Goal: Task Accomplishment & Management: Manage account settings

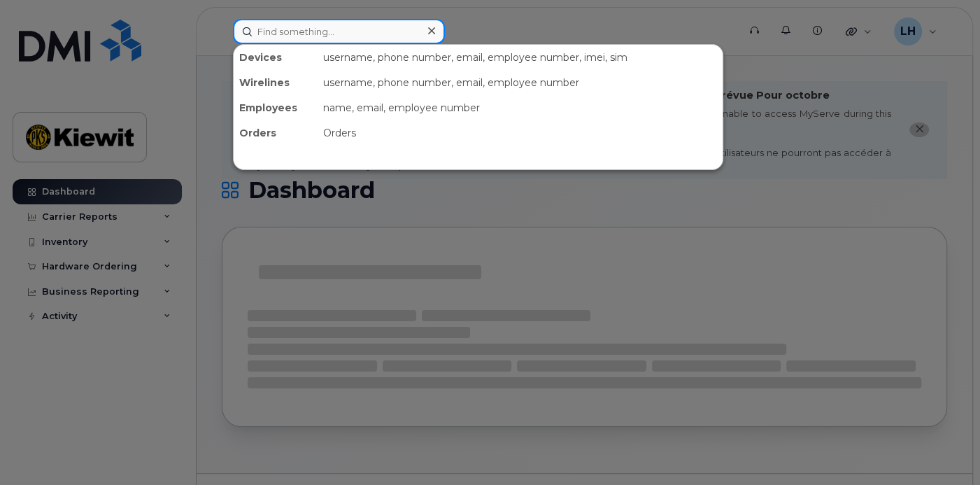
click at [355, 35] on input at bounding box center [339, 31] width 212 height 25
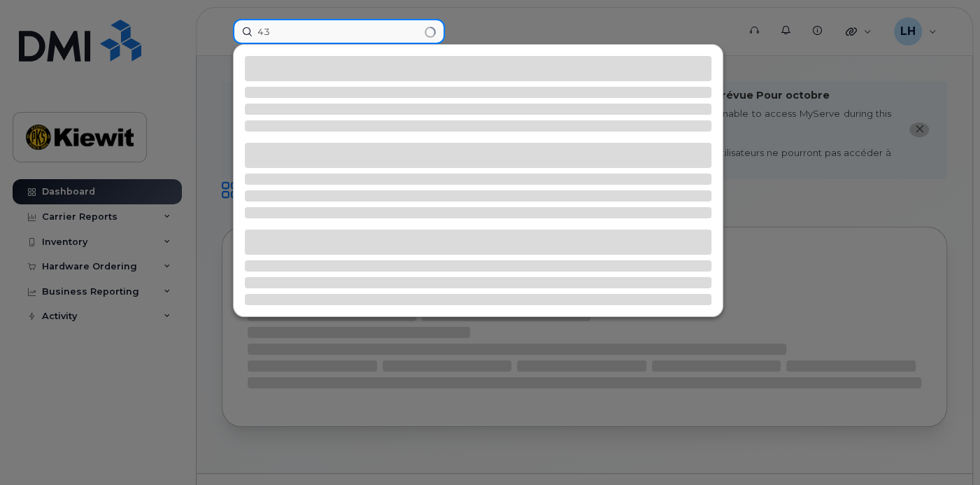
type input "4"
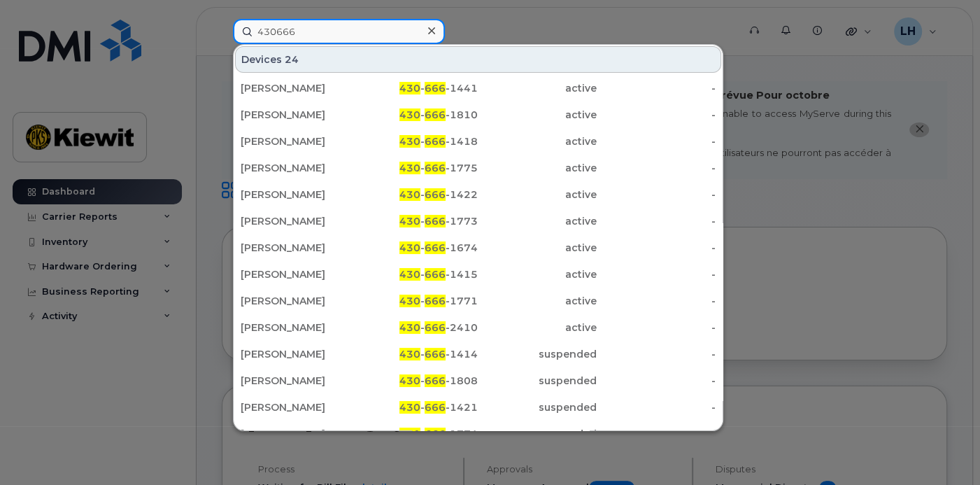
click at [355, 35] on input "430666" at bounding box center [339, 31] width 212 height 25
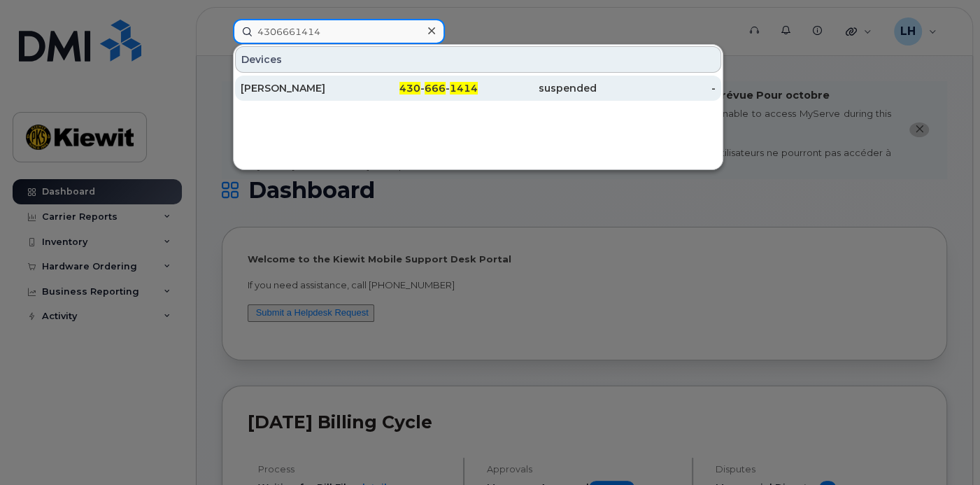
type input "4306661414"
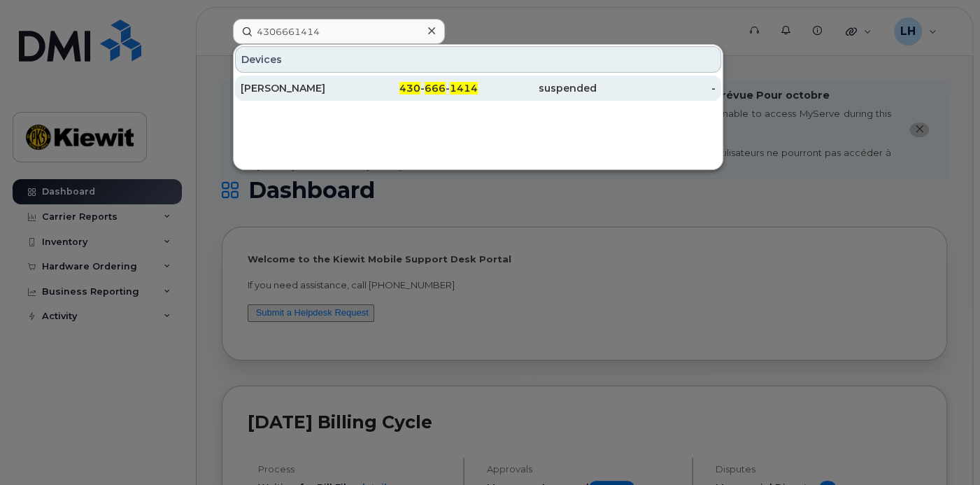
click at [354, 92] on div "[PERSON_NAME]" at bounding box center [300, 88] width 119 height 14
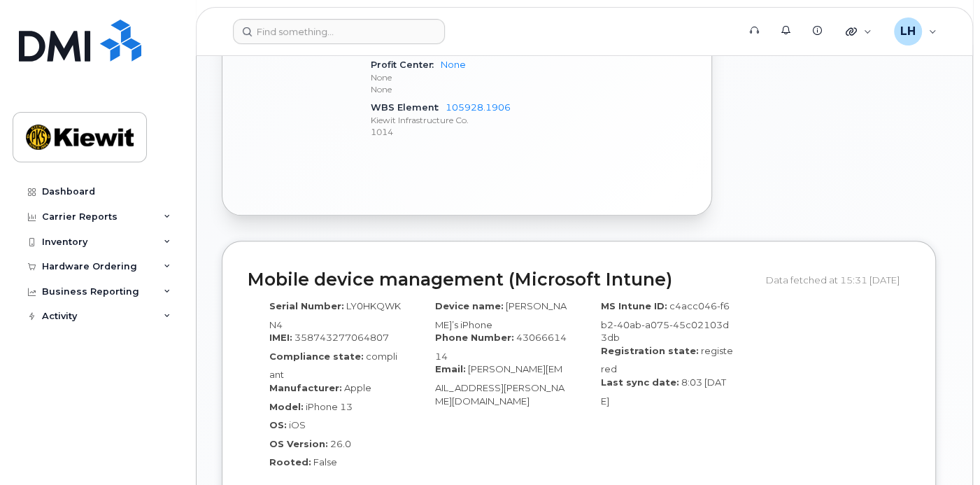
scroll to position [955, 0]
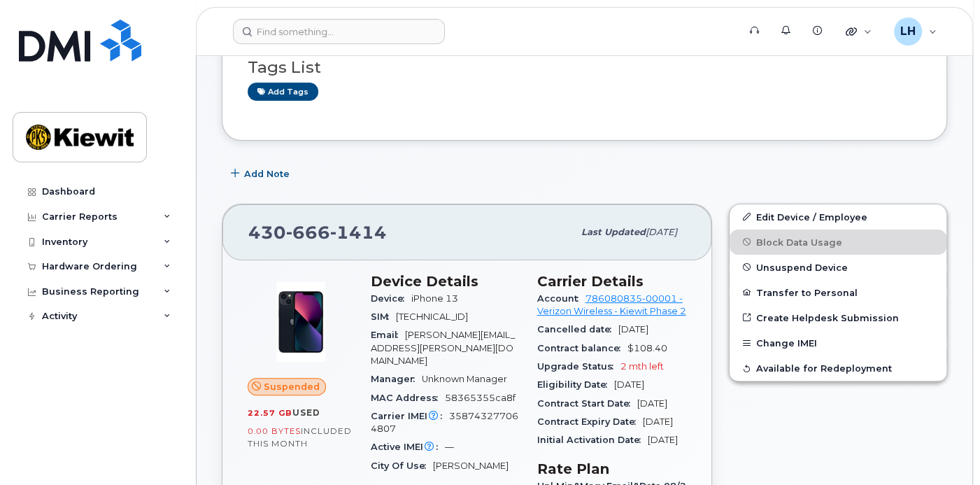
scroll to position [227, 0]
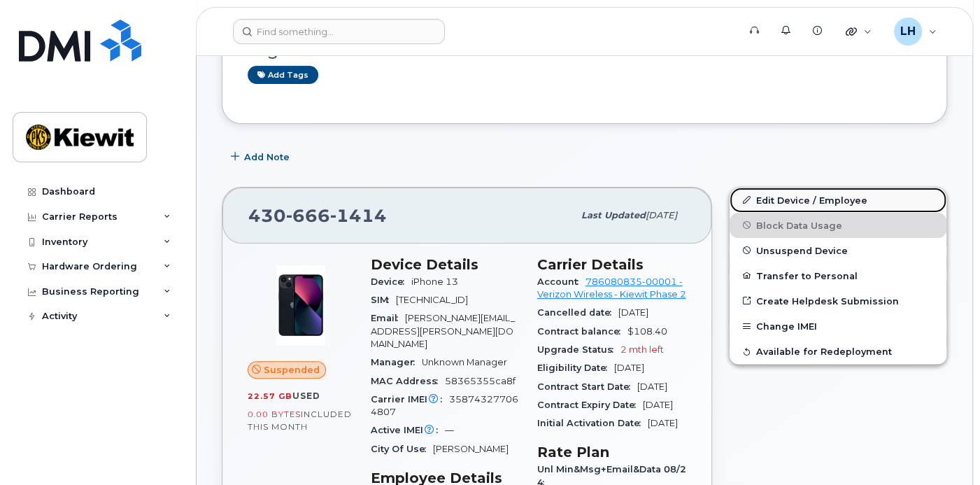
click at [806, 199] on link "Edit Device / Employee" at bounding box center [838, 200] width 217 height 25
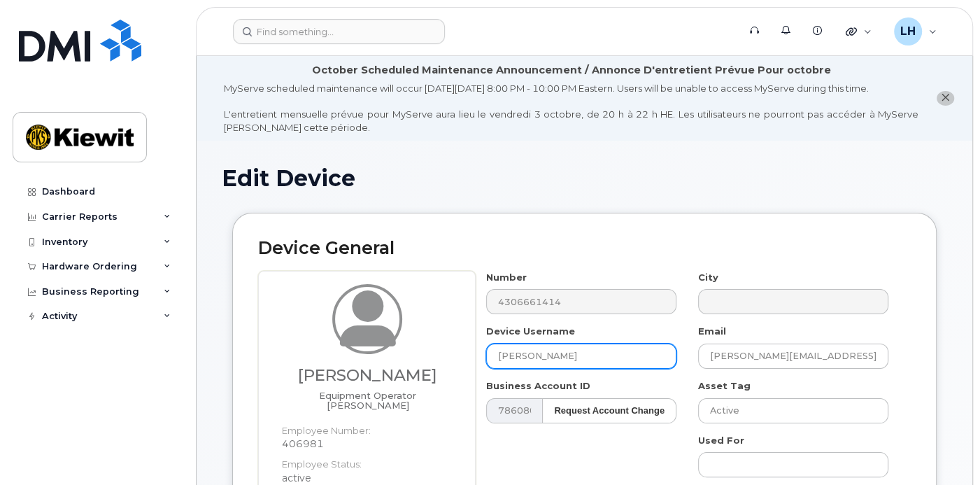
drag, startPoint x: 581, startPoint y: 360, endPoint x: 469, endPoint y: 372, distance: 113.4
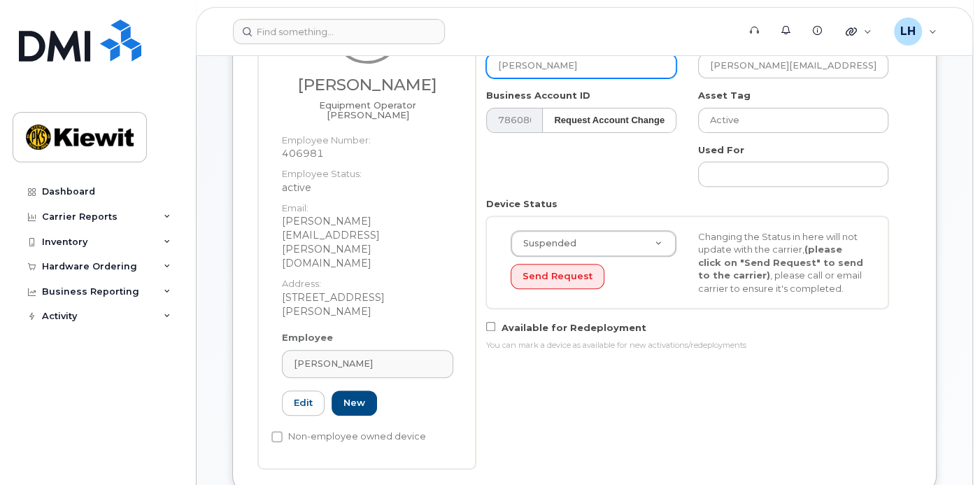
scroll to position [292, 0]
type input "[PERSON_NAME]"
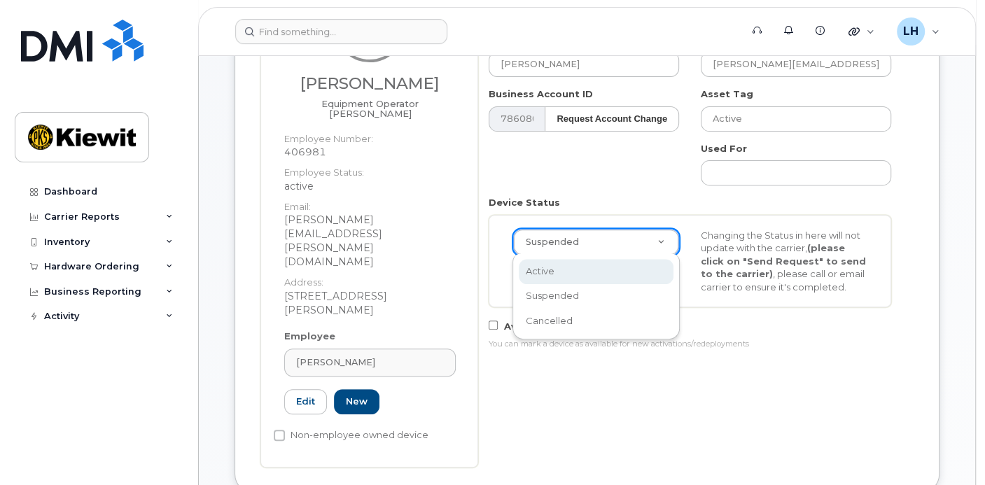
scroll to position [0, 3]
select select "active"
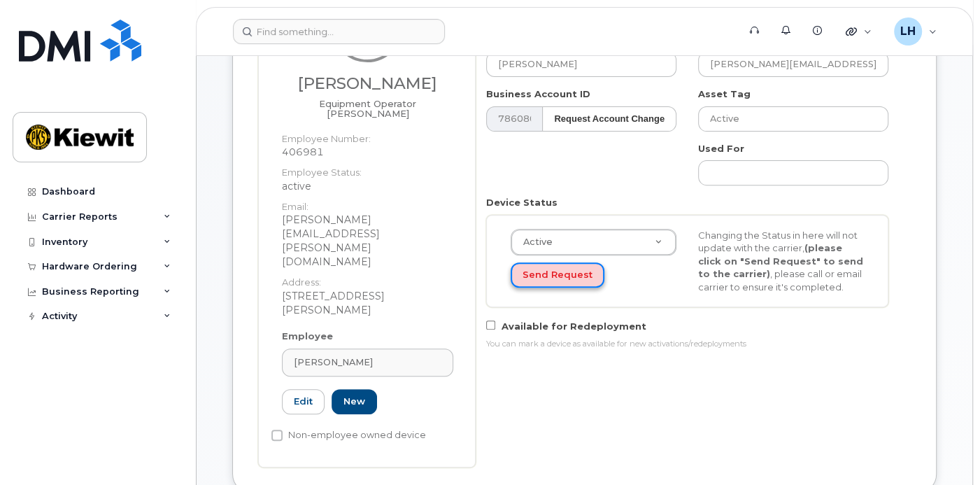
click at [581, 276] on button "Send Request" at bounding box center [558, 275] width 94 height 26
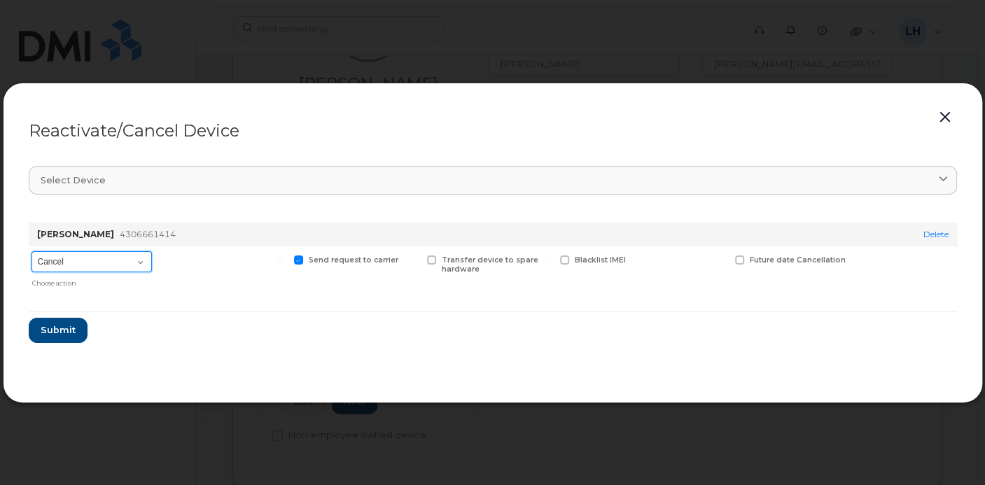
click at [138, 262] on select "Cancel Reactivate" at bounding box center [91, 261] width 120 height 21
select select "[object Object]"
click at [31, 251] on select "Cancel Reactivate" at bounding box center [91, 261] width 120 height 21
click at [651, 262] on span at bounding box center [651, 259] width 9 height 9
click at [637, 262] on input "New Username" at bounding box center [633, 258] width 7 height 7
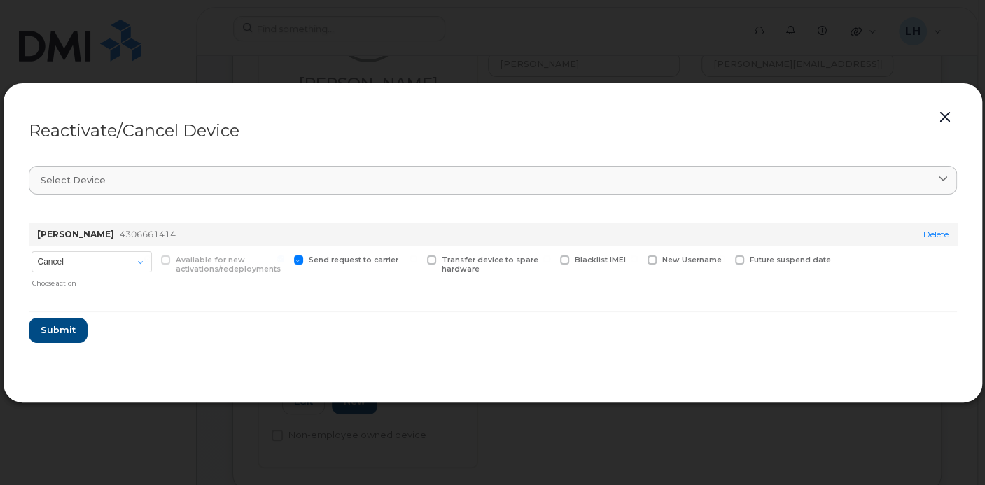
checkbox input "true"
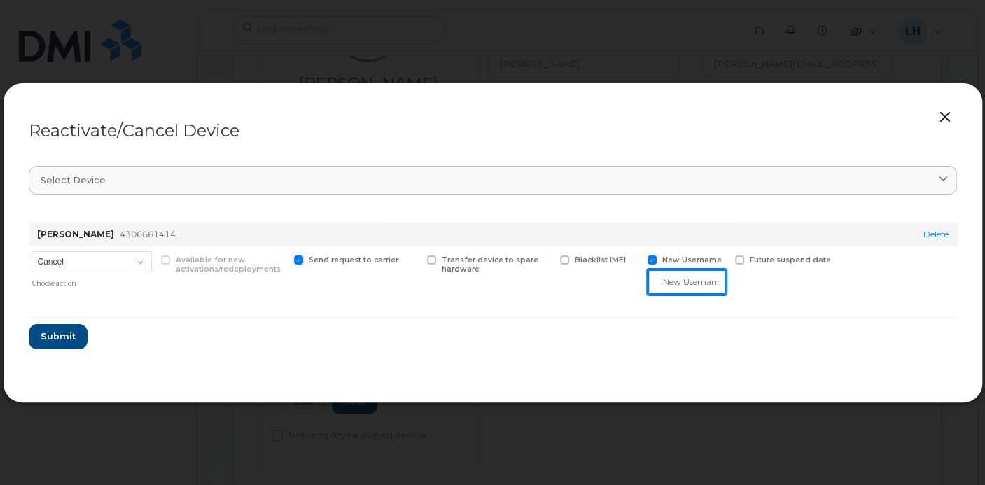
click at [665, 281] on input "text" at bounding box center [686, 281] width 78 height 25
type input "[PERSON_NAME]"
click at [585, 302] on form "JACOB CLARK 4306661414 Delete Cancel Reactivate Choose action Available for new…" at bounding box center [493, 280] width 928 height 138
click at [65, 337] on span "Submit" at bounding box center [57, 336] width 35 height 13
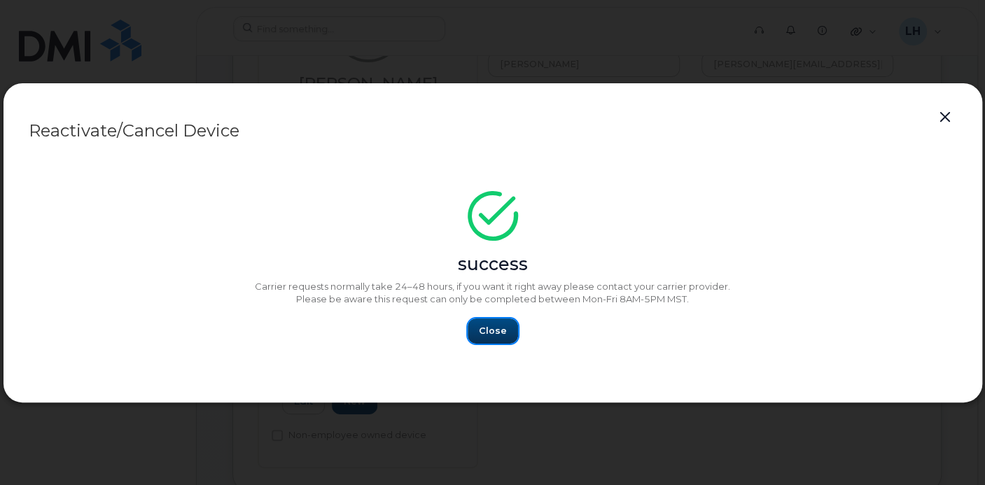
click at [495, 329] on span "Close" at bounding box center [493, 330] width 28 height 13
click at [495, 326] on span "Close" at bounding box center [493, 330] width 28 height 13
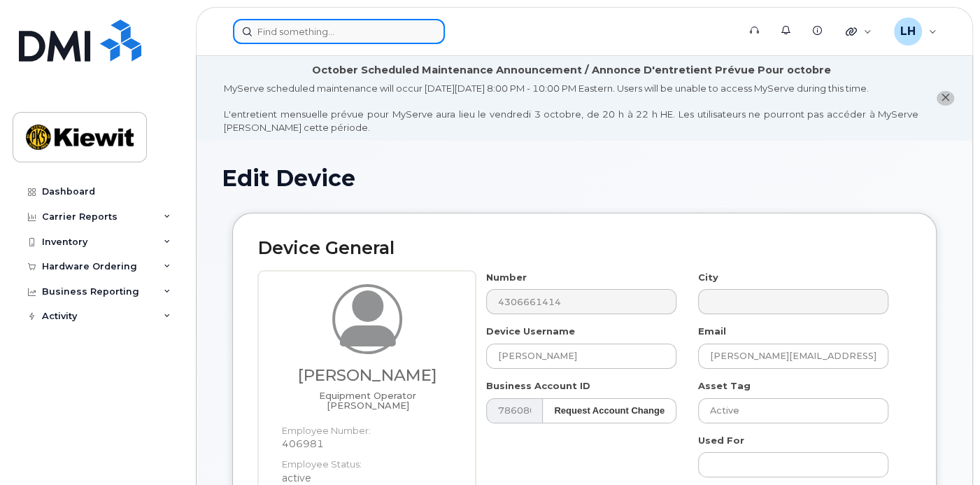
click at [294, 26] on input at bounding box center [339, 31] width 212 height 25
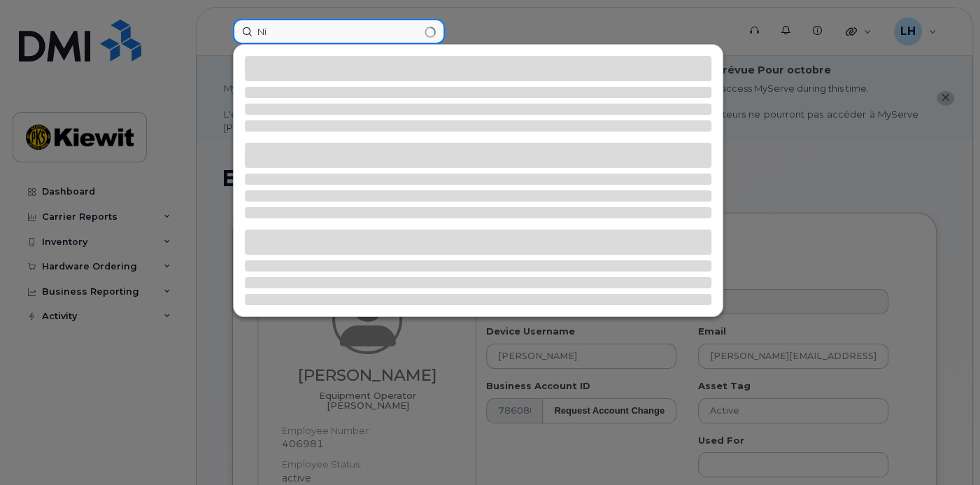
type input "N"
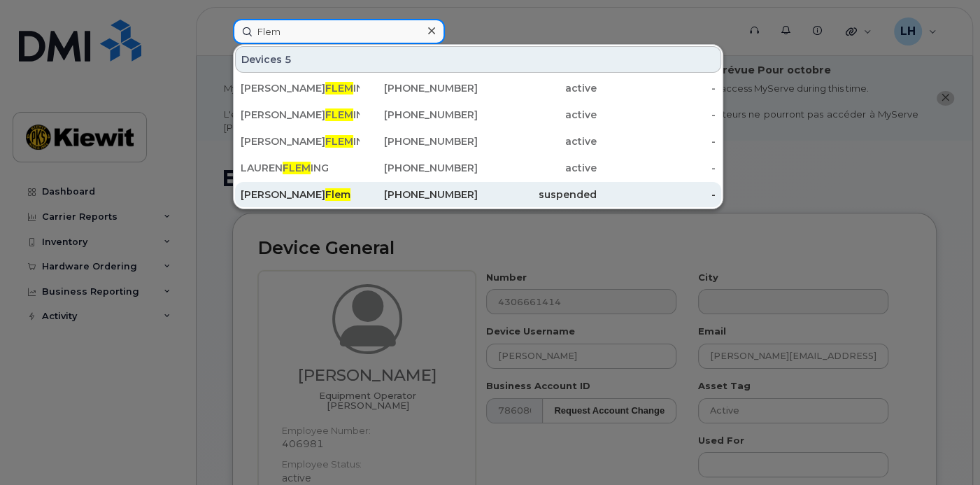
type input "Flem"
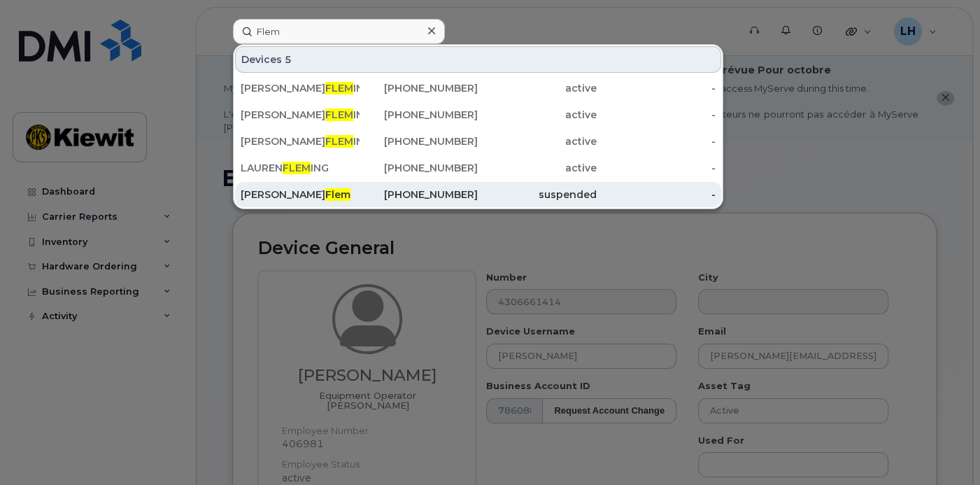
click at [515, 192] on div "suspended" at bounding box center [537, 195] width 119 height 14
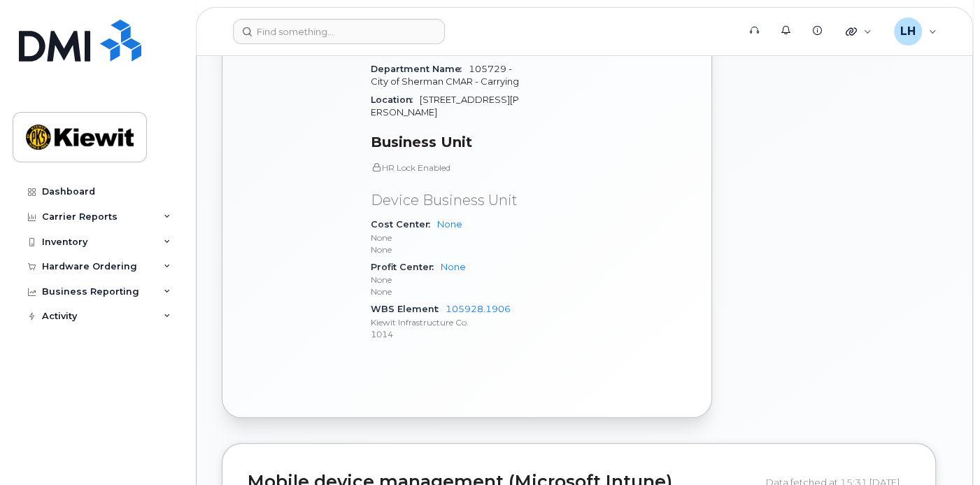
scroll to position [812, 0]
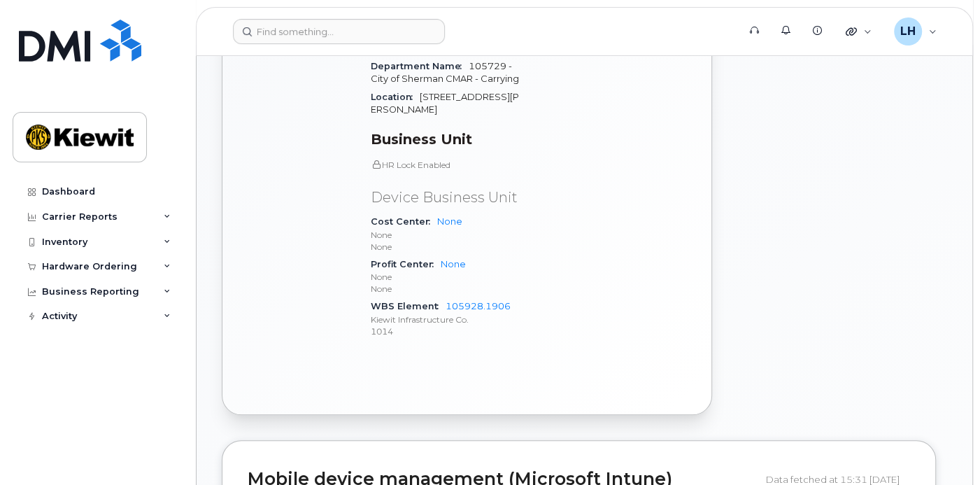
click at [554, 247] on div "Carrier Details Account 786080835-00001 - Verizon Wireless - [PERSON_NAME] Phas…" at bounding box center [612, 39] width 167 height 640
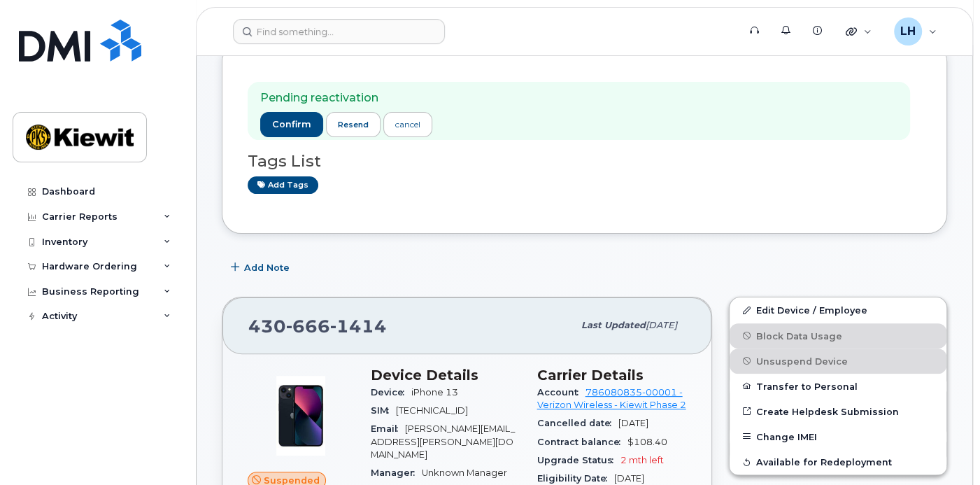
scroll to position [184, 0]
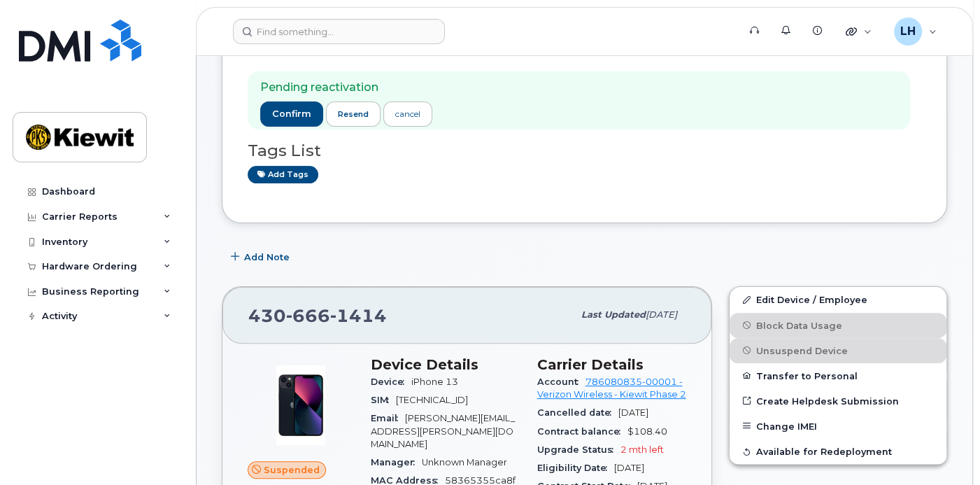
click at [482, 203] on div "Pending reactivation confirm resend cancel Tags List Add tags" at bounding box center [585, 127] width 726 height 192
click at [297, 115] on span "confirm" at bounding box center [291, 114] width 39 height 13
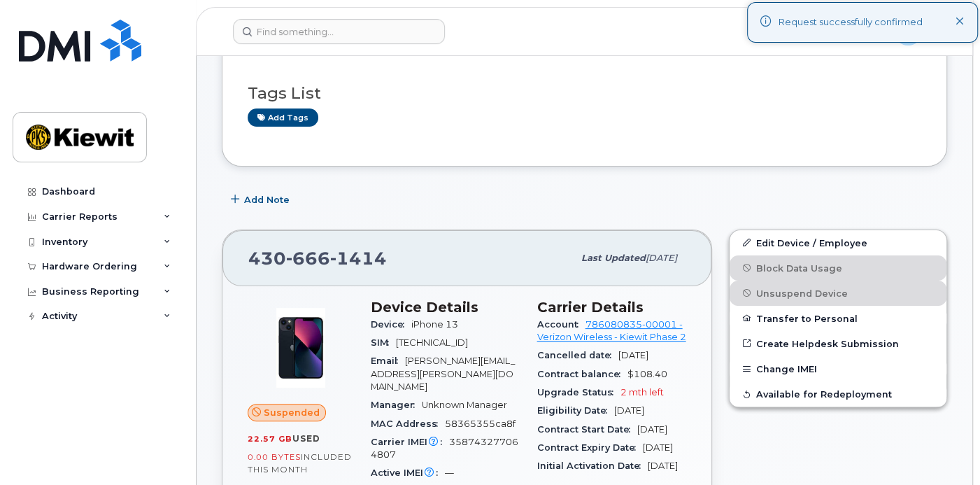
scroll to position [0, 0]
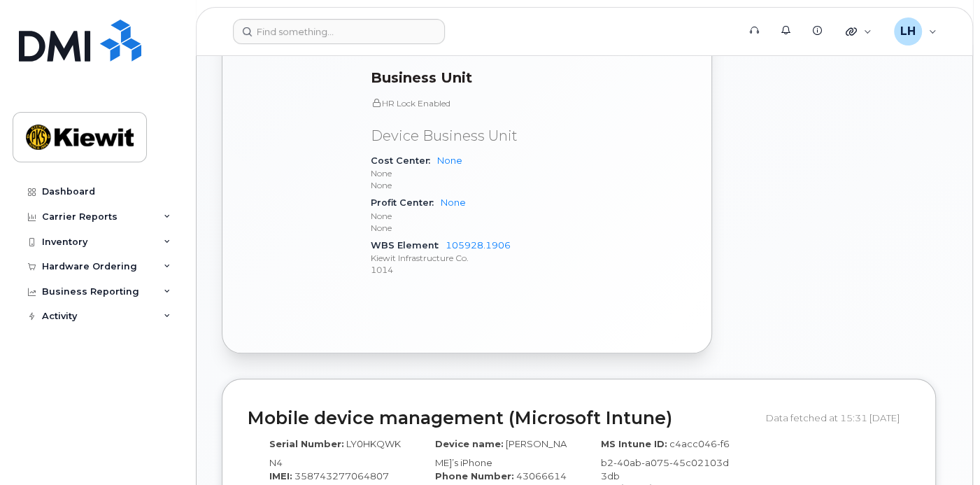
scroll to position [830, 0]
click at [480, 239] on link "105928.1906" at bounding box center [478, 244] width 65 height 10
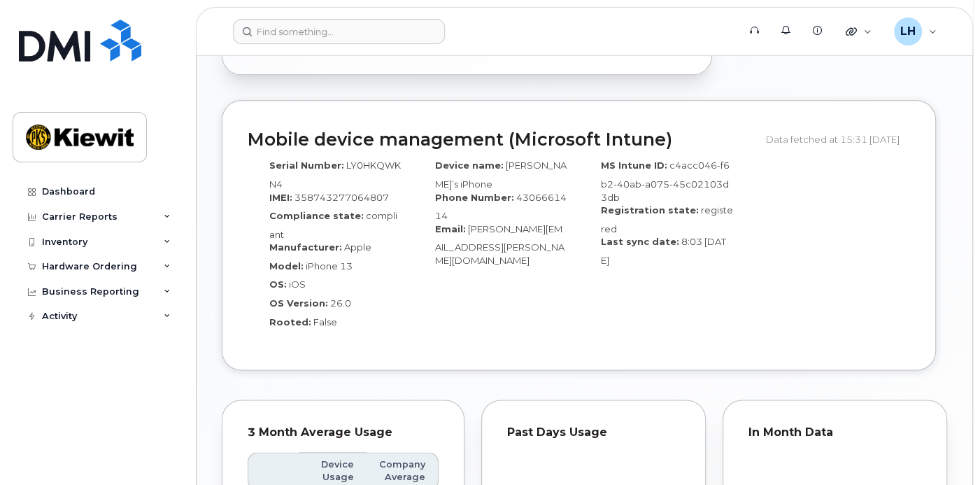
scroll to position [1110, 0]
